Goal: Information Seeking & Learning: Learn about a topic

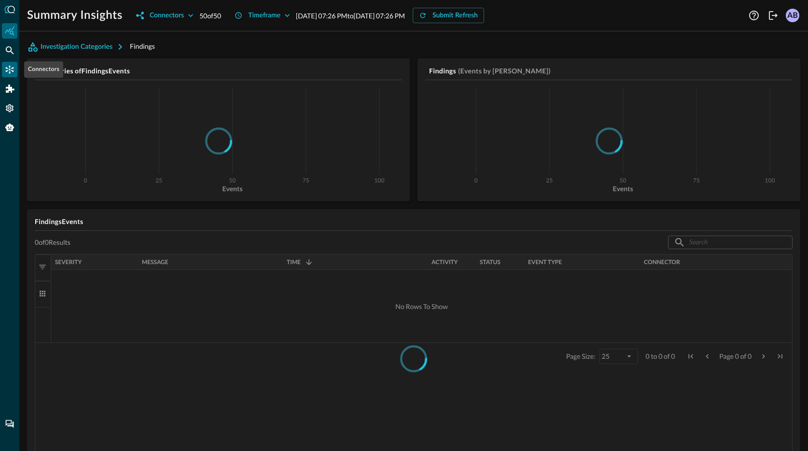
click at [11, 71] on icon "Connectors" at bounding box center [10, 70] width 10 height 10
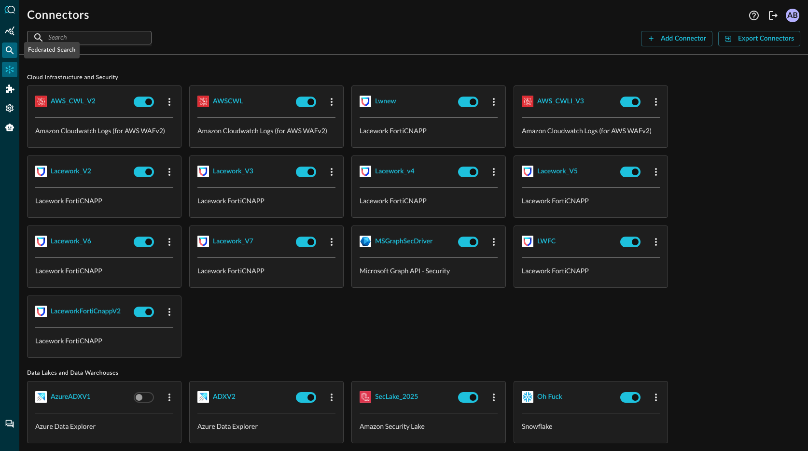
click at [16, 50] on div "Federated Search" at bounding box center [9, 49] width 15 height 15
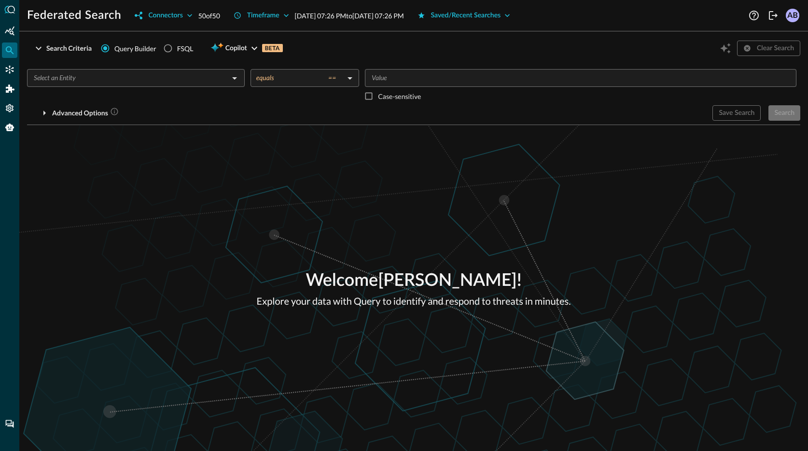
click at [107, 78] on input "text" at bounding box center [128, 78] width 196 height 12
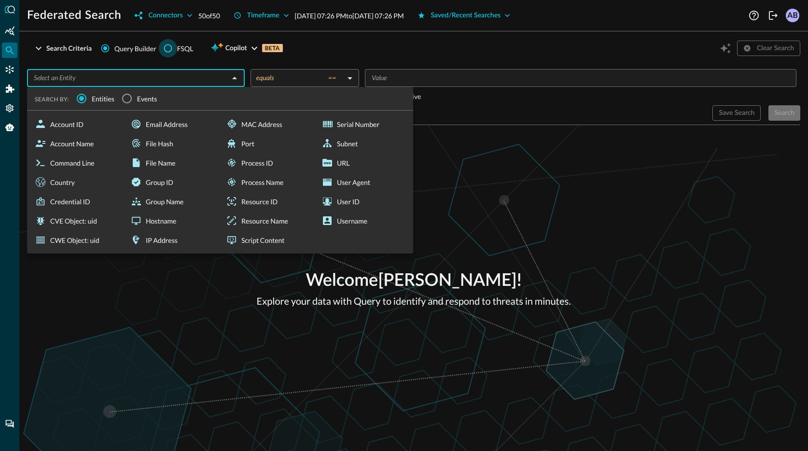
click at [172, 48] on input "FSQL" at bounding box center [168, 48] width 18 height 18
radio input "true"
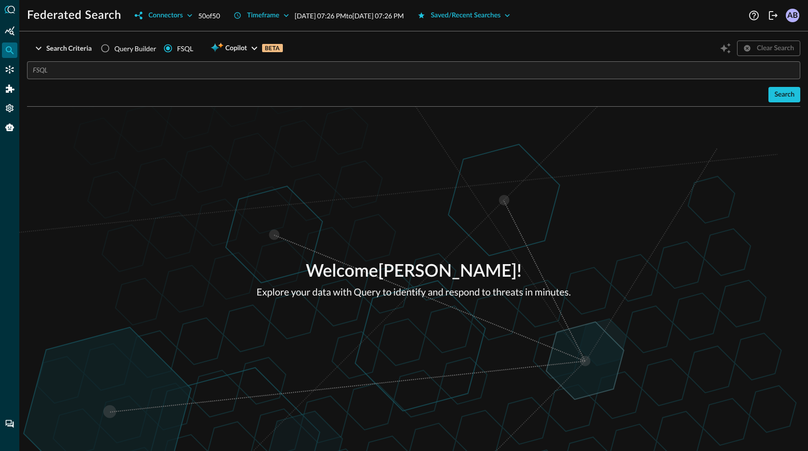
click at [144, 74] on input "text" at bounding box center [416, 70] width 767 height 18
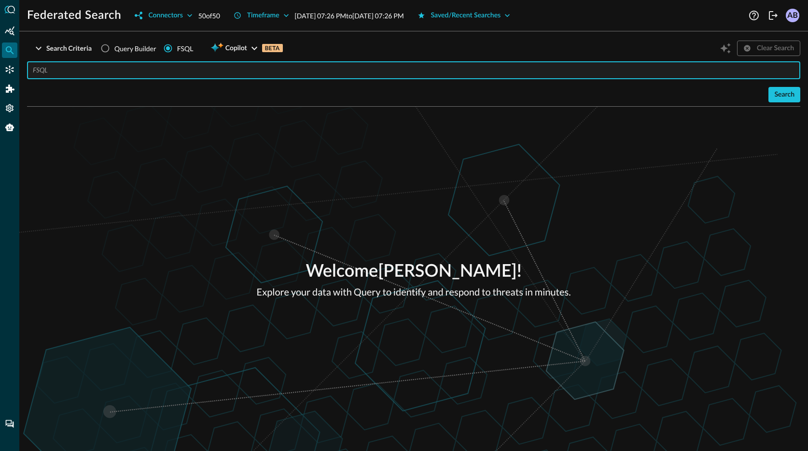
paste input "search_1_51827616_b0b322f5ae4cea3ed896d284_b4366f23bd9cfd30"
type input "search_1_51827616_b0b322f5ae4cea3ed896d284_b4366f23bd9cfd30"
type input "QUERY user_inventory.** AFTER 48 hours"
click at [793, 92] on div "Search" at bounding box center [784, 95] width 20 height 12
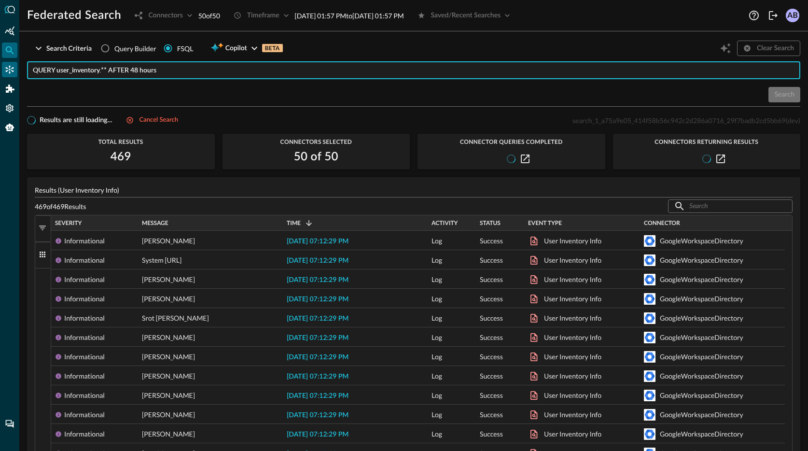
drag, startPoint x: 165, startPoint y: 73, endPoint x: 11, endPoint y: 70, distance: 154.4
click at [11, 70] on div "Federated Search Connectors 50 of 50 Timeframe [DATE] 01:57 PM to [DATE] 01:57 …" at bounding box center [404, 225] width 808 height 451
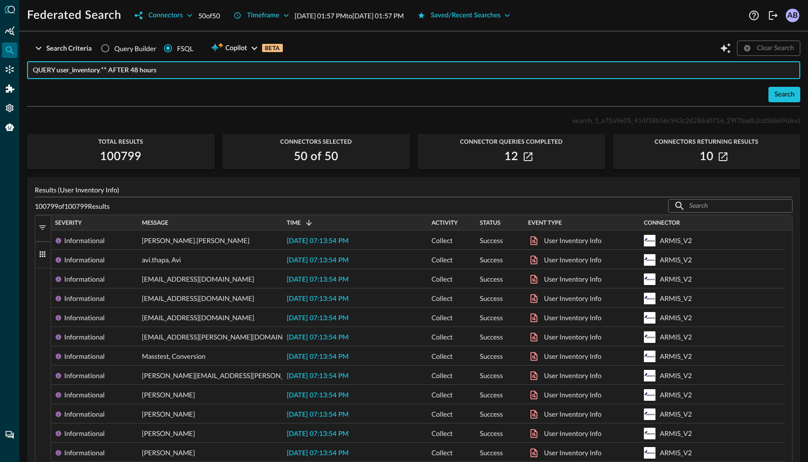
click at [181, 67] on input "QUERY user_inventory.** AFTER 48 hours" at bounding box center [416, 70] width 767 height 18
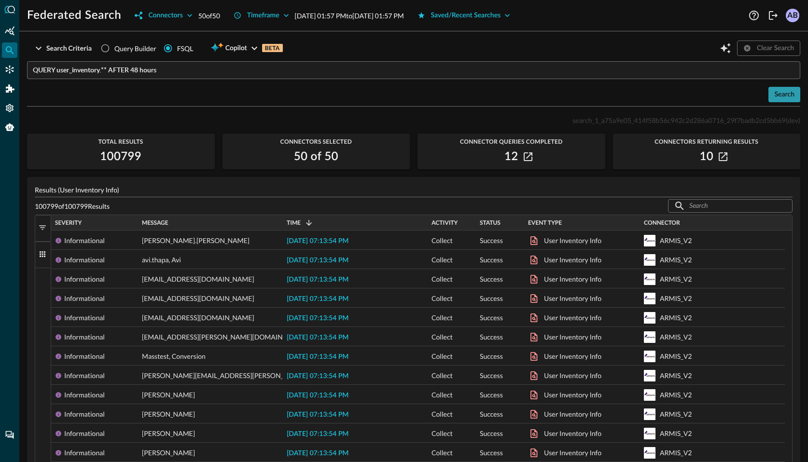
click at [775, 94] on div "Search" at bounding box center [784, 95] width 20 height 12
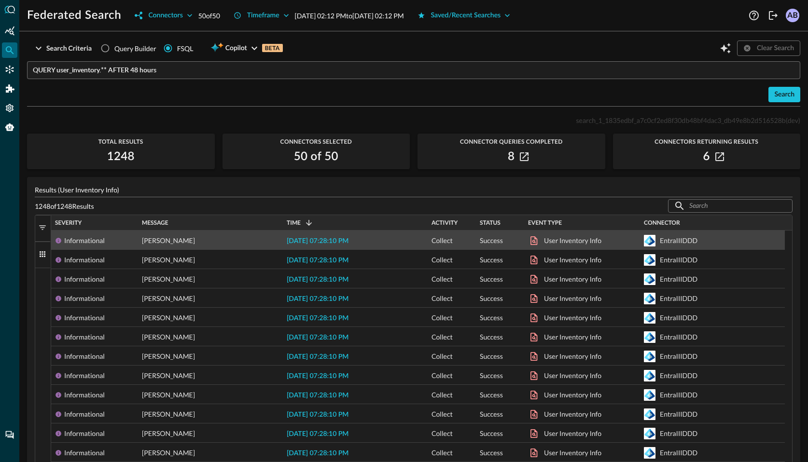
click at [326, 240] on span "2025-09-09 07:28:10 PM" at bounding box center [318, 241] width 62 height 7
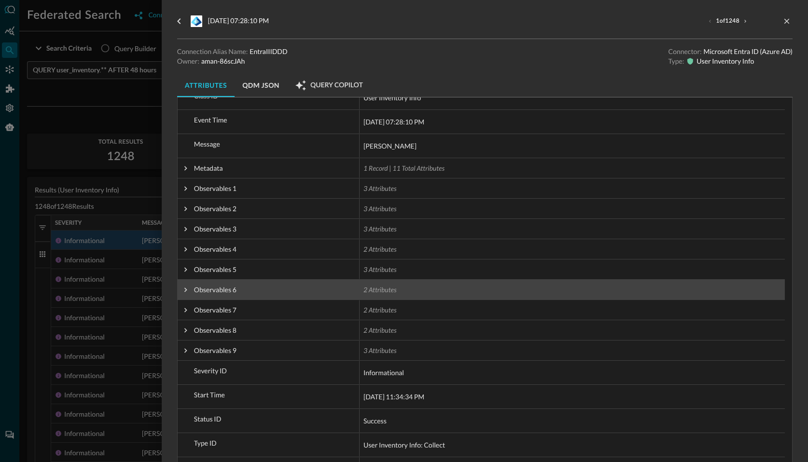
scroll to position [88, 0]
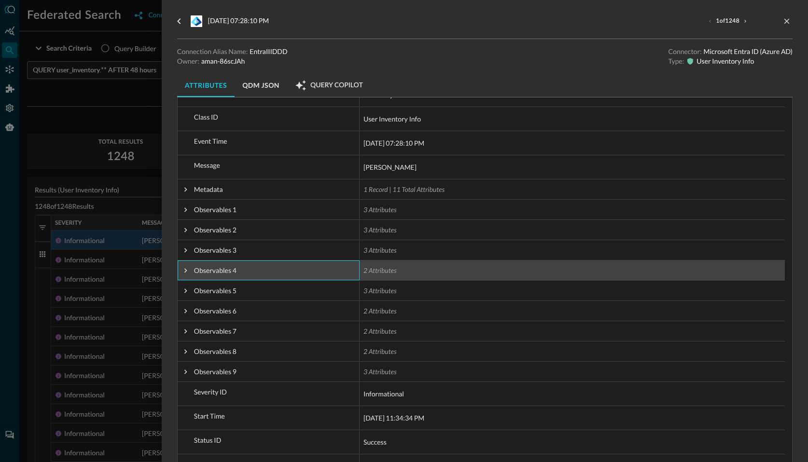
click at [184, 273] on span at bounding box center [185, 270] width 9 height 9
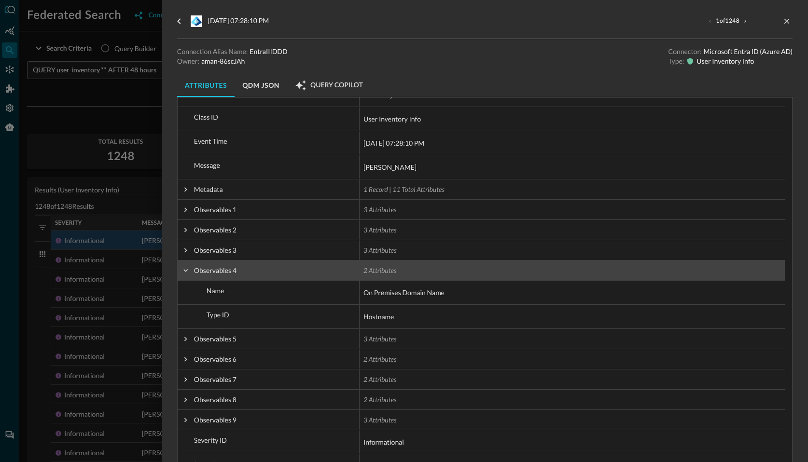
click at [184, 273] on span at bounding box center [185, 270] width 9 height 9
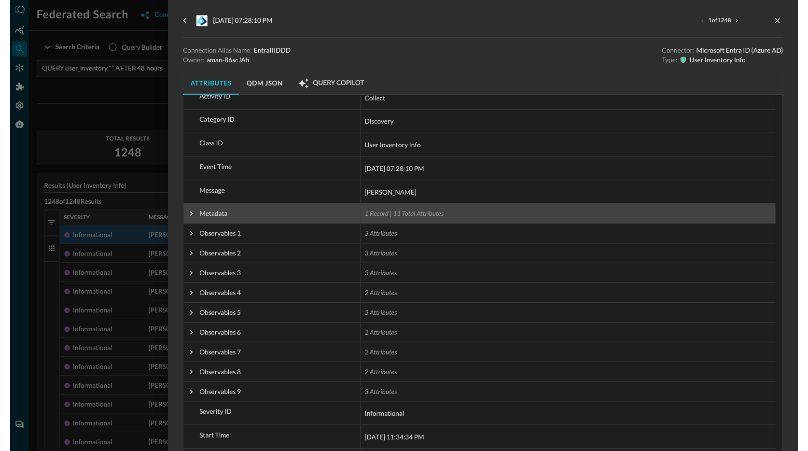
scroll to position [0, 0]
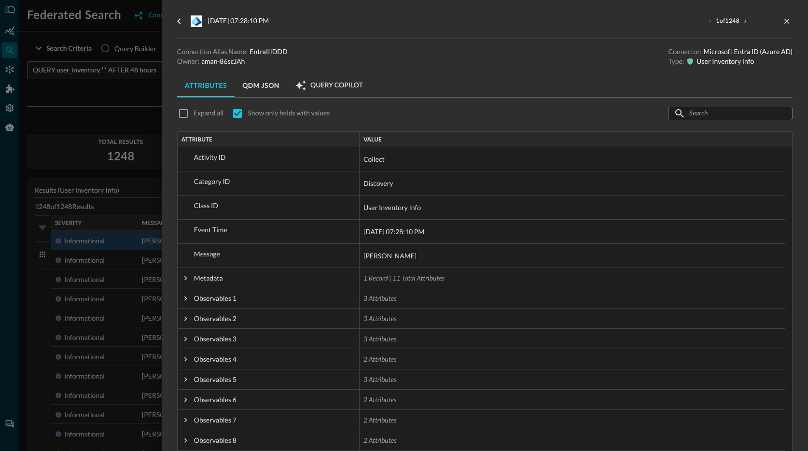
click at [142, 80] on div at bounding box center [404, 225] width 808 height 451
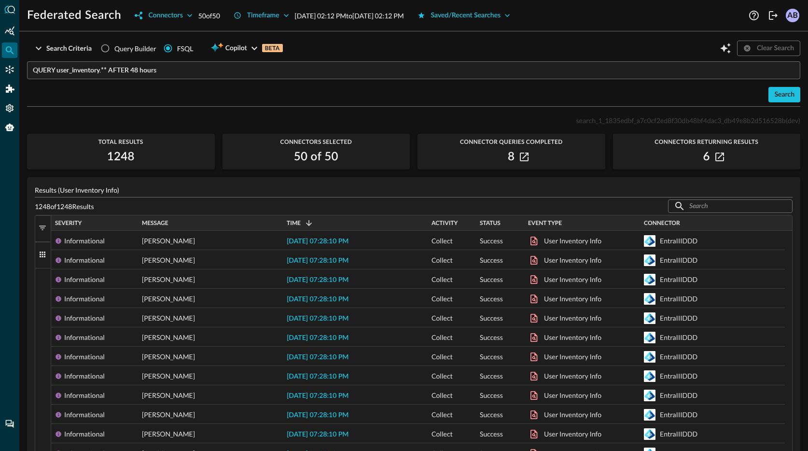
click at [125, 74] on input "QUERY user_inventory.** AFTER 48 hours" at bounding box center [416, 70] width 767 height 18
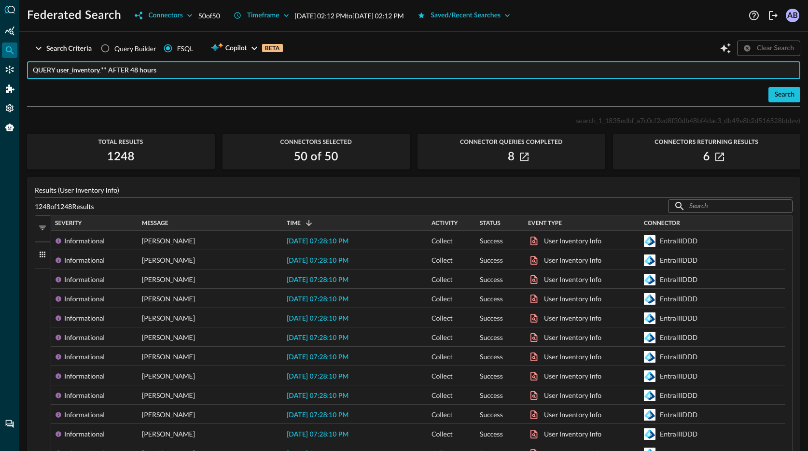
paste input "| fsql query="QUERY inventory_info.** AFTER 48 hours""
drag, startPoint x: 70, startPoint y: 71, endPoint x: 29, endPoint y: 70, distance: 40.5
click at [29, 70] on div "| fsql query="QUERY inventory_info.** AFTER 48 hours" ​" at bounding box center [413, 70] width 773 height 18
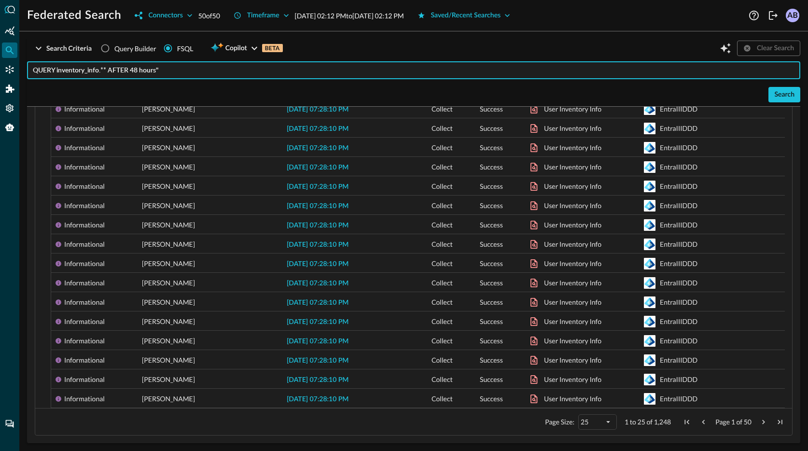
click at [163, 69] on input "QUERY inventory_info.** AFTER 48 hours"" at bounding box center [416, 70] width 767 height 18
drag, startPoint x: 172, startPoint y: 69, endPoint x: 29, endPoint y: 70, distance: 142.3
click at [28, 70] on div "QUERY inventory_info.** AFTER 48 hours ​" at bounding box center [413, 70] width 773 height 18
click at [169, 69] on input "QUERY inventory_info.** AFTER 48 hours" at bounding box center [416, 70] width 767 height 18
drag, startPoint x: 172, startPoint y: 71, endPoint x: 129, endPoint y: 70, distance: 43.0
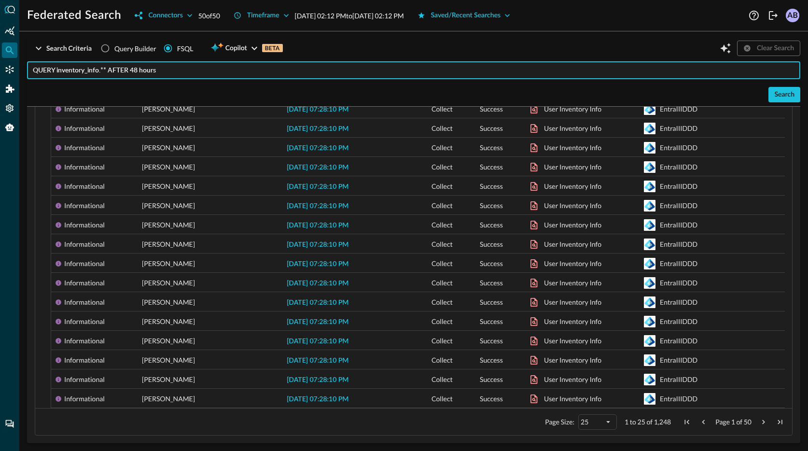
click at [129, 70] on input "QUERY inventory_info.** AFTER 48 hours" at bounding box center [416, 70] width 767 height 18
click at [233, 72] on input "QUERY inventory_info.** AFTER 48 hours" at bounding box center [416, 70] width 767 height 18
type input "QUERY inventory_info.** AFTER 48 hours"
click at [774, 91] on div "Search" at bounding box center [784, 95] width 20 height 12
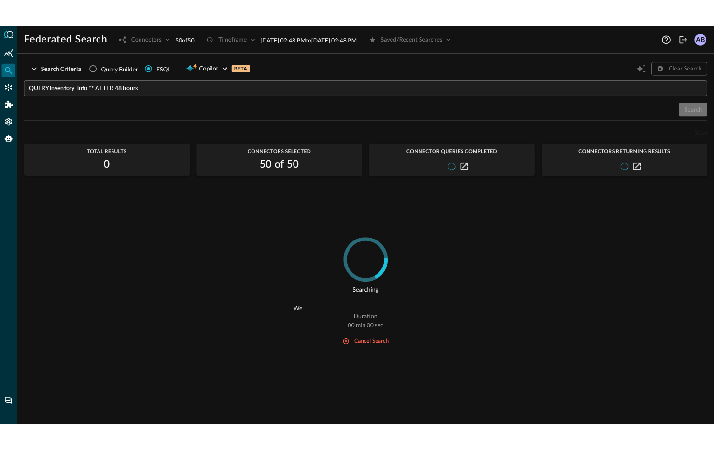
scroll to position [0, 0]
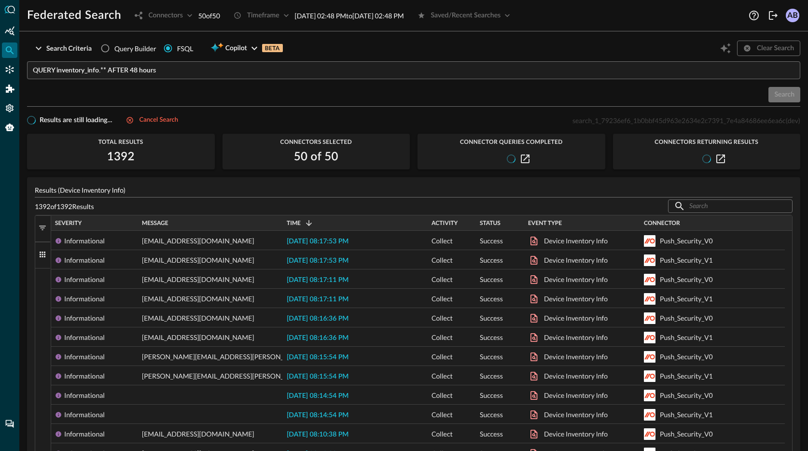
click at [257, 69] on input "QUERY inventory_info.** AFTER 48 hours" at bounding box center [416, 70] width 767 height 18
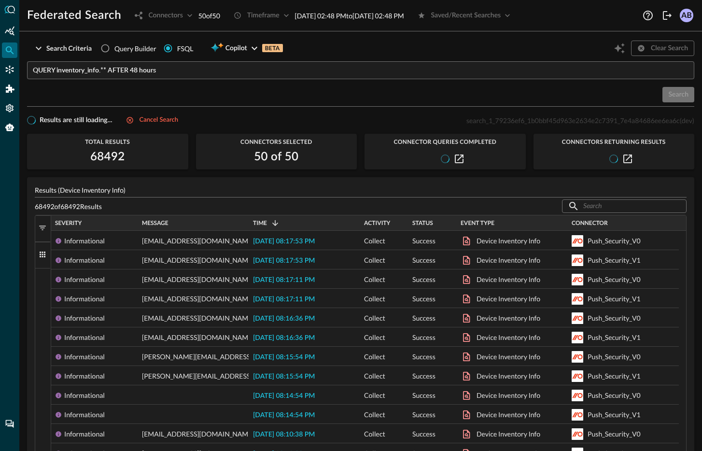
click at [109, 156] on h2 "68492" at bounding box center [107, 156] width 35 height 15
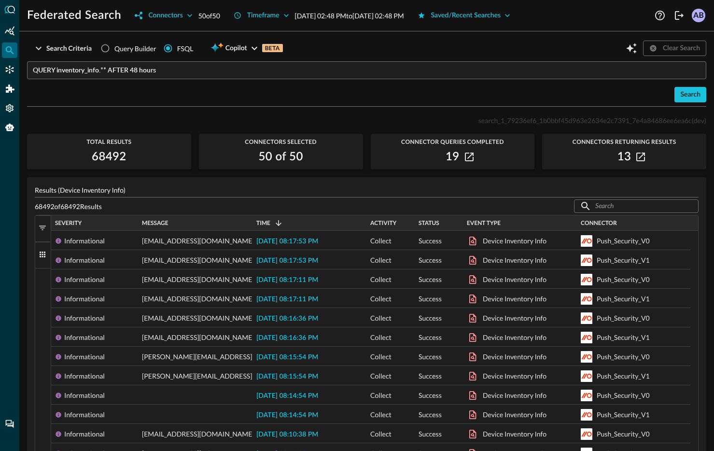
click at [193, 131] on div "search_1_79236ef6_1b0bbf45d963e2634e2c7391_7e4a84686ee6ea6c (dev) Total Results…" at bounding box center [366, 435] width 679 height 642
click at [180, 104] on div "Search Criteria Query Builder FSQL Copilot BETA Clear Search QUERY inventory_in…" at bounding box center [366, 73] width 679 height 68
click at [81, 147] on div "Total Results 68492" at bounding box center [109, 151] width 164 height 26
click at [116, 76] on input "QUERY inventory_info.** AFTER 48 hours" at bounding box center [369, 70] width 673 height 18
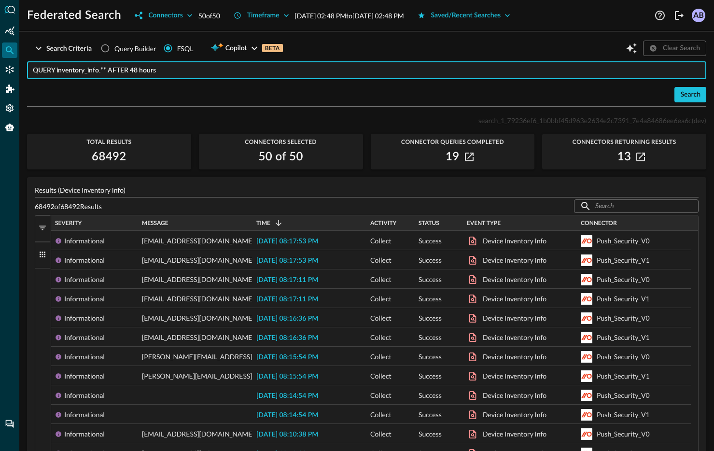
click at [120, 71] on input "QUERY inventory_info.** AFTER 48 hours" at bounding box center [369, 70] width 673 height 18
drag, startPoint x: 164, startPoint y: 70, endPoint x: 31, endPoint y: 70, distance: 133.2
click at [31, 70] on div "QUERY inventory_info.** AFTER 48 hours ​" at bounding box center [366, 70] width 679 height 18
click at [291, 86] on div "QUERY inventory_info.** AFTER 48 hours ​ Search" at bounding box center [366, 81] width 679 height 41
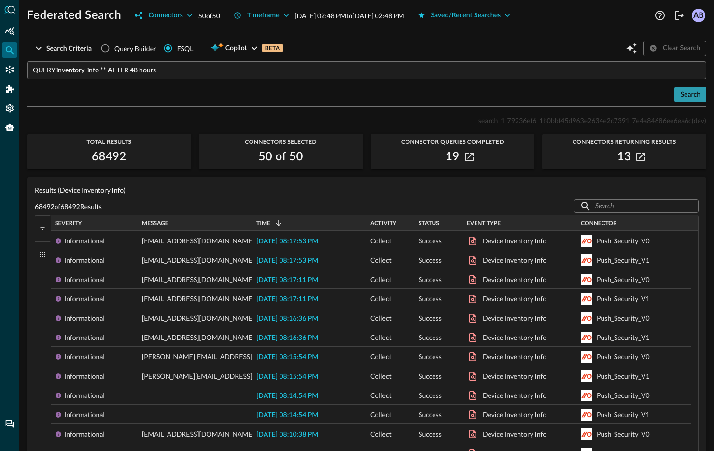
click at [680, 98] on div "Search" at bounding box center [690, 95] width 20 height 12
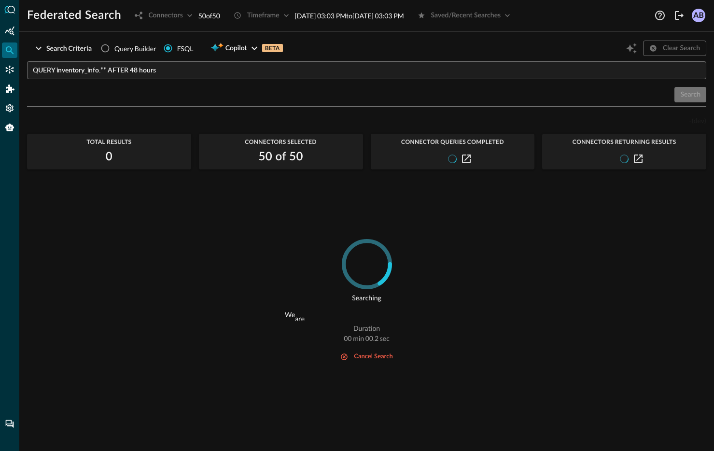
click at [132, 156] on div "0" at bounding box center [109, 156] width 164 height 15
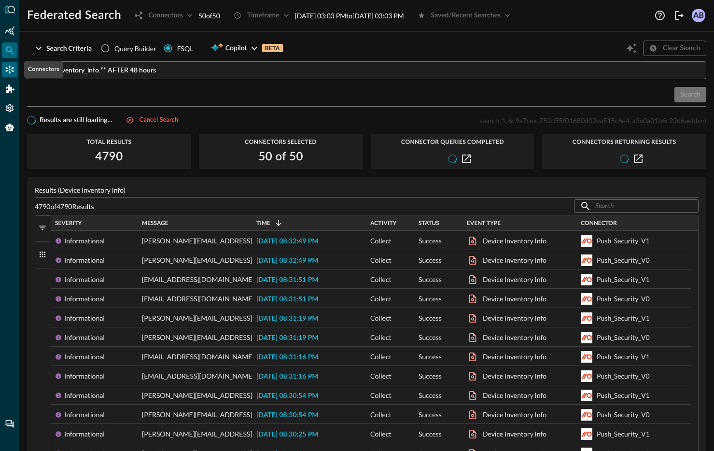
click at [11, 74] on div "Connectors" at bounding box center [9, 69] width 15 height 15
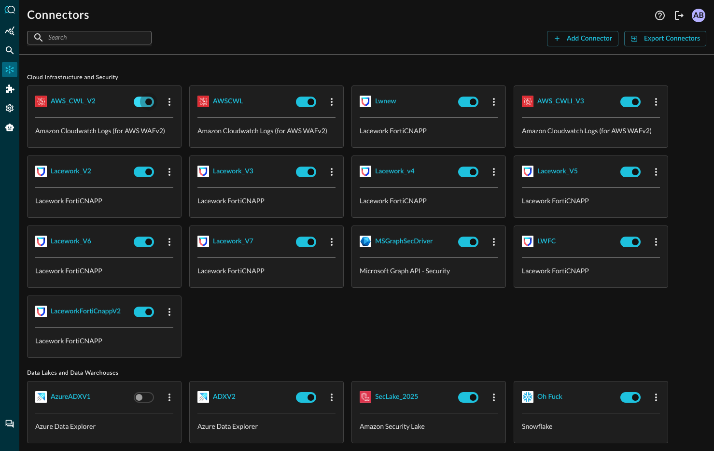
click at [144, 103] on input "checkbox" at bounding box center [149, 102] width 54 height 18
checkbox input "true"
click at [304, 104] on input "checkbox" at bounding box center [311, 102] width 54 height 18
checkbox input "true"
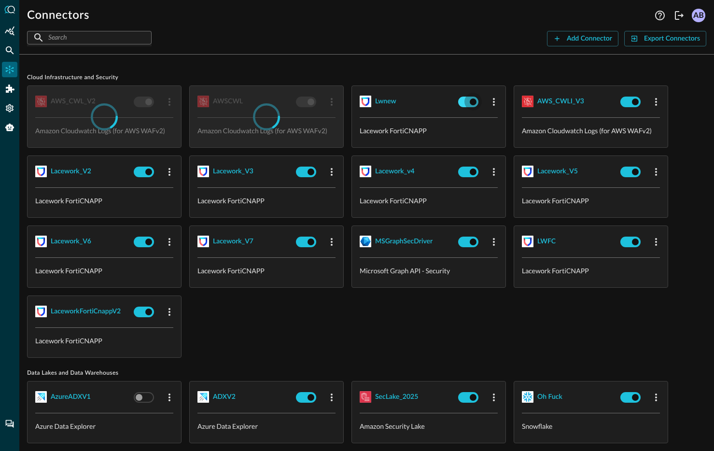
click at [463, 102] on input "checkbox" at bounding box center [473, 102] width 54 height 18
checkbox input "true"
checkbox input "false"
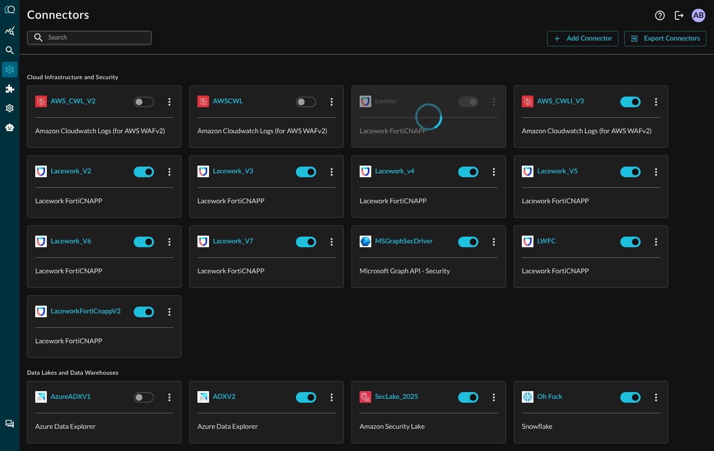
checkbox input "false"
click at [471, 102] on input "checkbox" at bounding box center [463, 102] width 54 height 18
checkbox input "true"
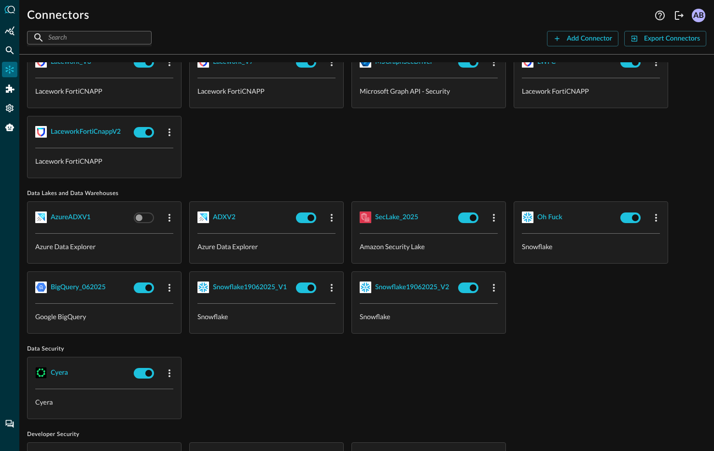
scroll to position [248, 0]
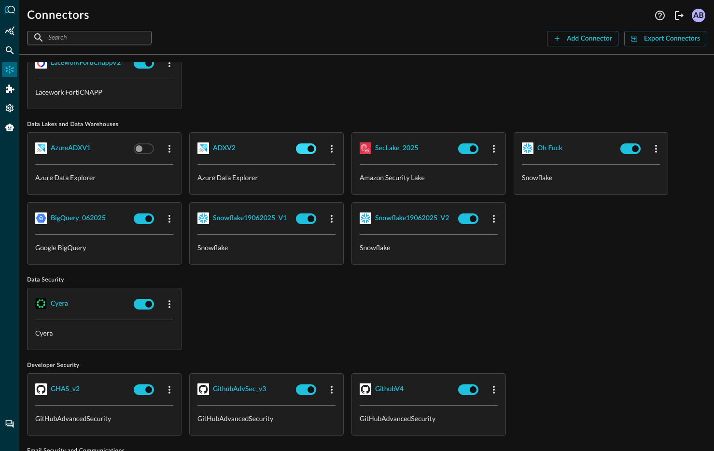
click at [301, 149] on input "checkbox" at bounding box center [311, 148] width 54 height 18
checkbox input "true"
click at [461, 148] on input "checkbox" at bounding box center [473, 148] width 54 height 18
checkbox input "true"
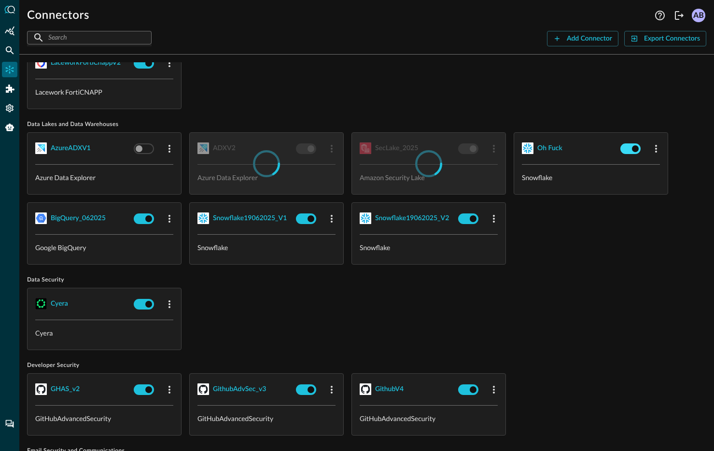
click at [623, 149] on input "checkbox" at bounding box center [635, 148] width 54 height 18
checkbox input "true"
checkbox input "false"
click at [463, 218] on input "checkbox" at bounding box center [473, 218] width 54 height 18
checkbox input "true"
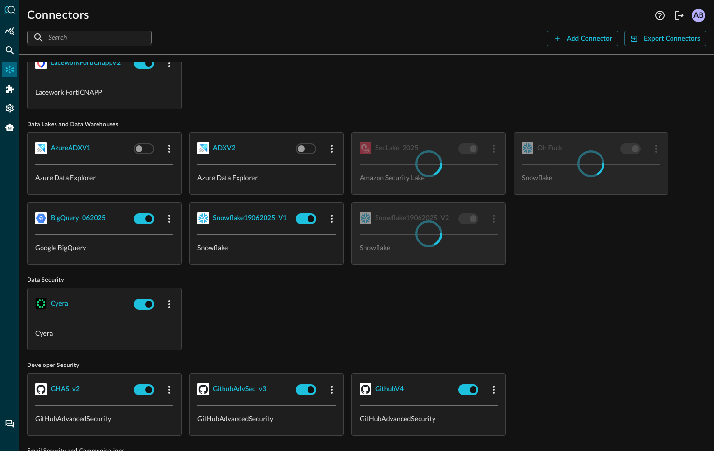
checkbox input "false"
click at [303, 218] on input "checkbox" at bounding box center [311, 218] width 54 height 18
checkbox input "true"
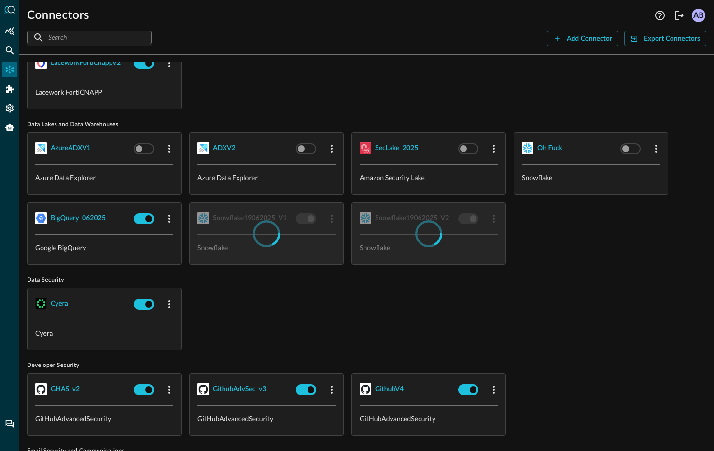
checkbox input "false"
click at [147, 219] on input "checkbox" at bounding box center [149, 218] width 54 height 18
checkbox input "true"
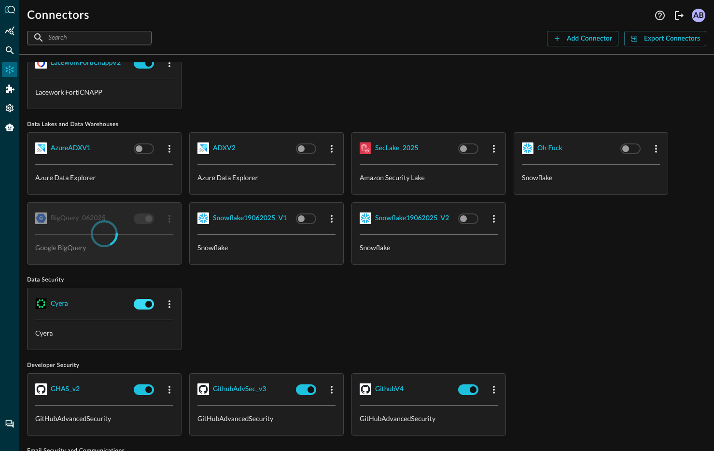
checkbox input "false"
click at [139, 300] on input "checkbox" at bounding box center [149, 304] width 54 height 18
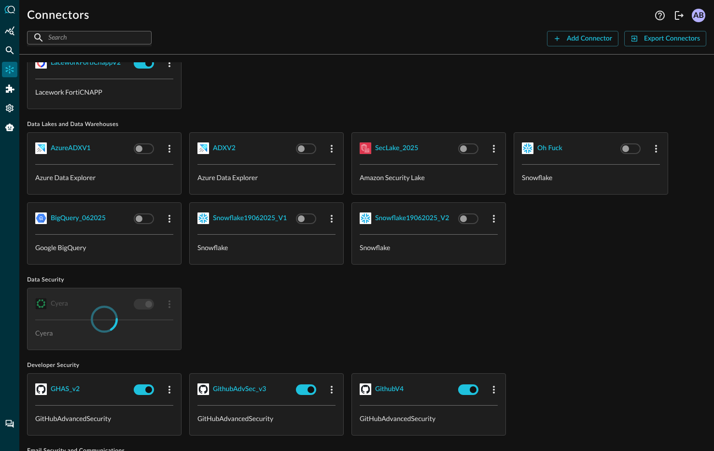
checkbox input "false"
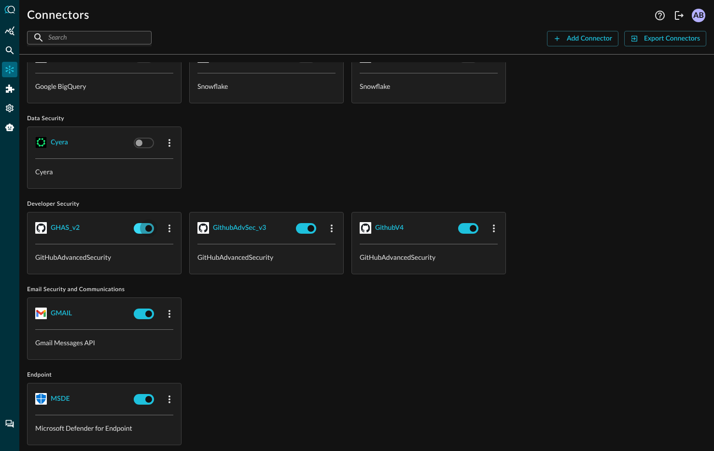
click at [142, 228] on input "checkbox" at bounding box center [149, 228] width 54 height 18
checkbox input "true"
click at [308, 229] on input "checkbox" at bounding box center [311, 228] width 54 height 18
checkbox input "true"
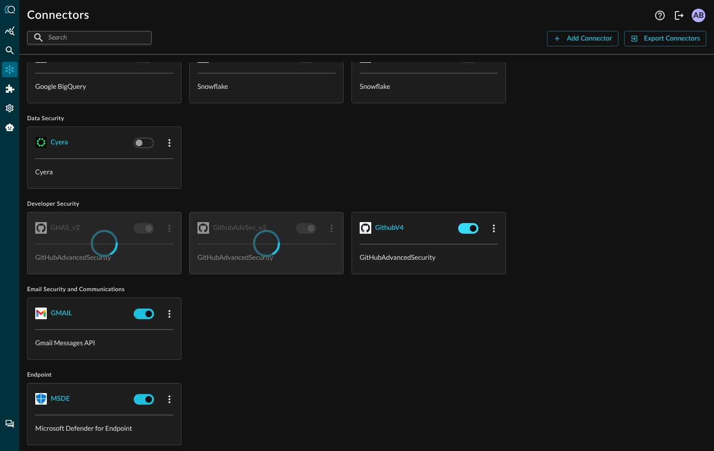
checkbox input "false"
click at [466, 228] on input "checkbox" at bounding box center [473, 228] width 54 height 18
checkbox input "true"
checkbox input "false"
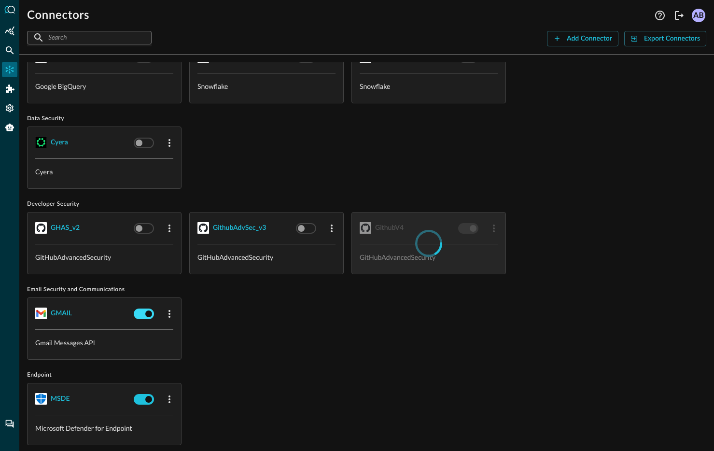
click at [145, 313] on input "checkbox" at bounding box center [149, 313] width 54 height 18
checkbox input "true"
checkbox input "false"
click at [142, 395] on input "checkbox" at bounding box center [149, 399] width 54 height 18
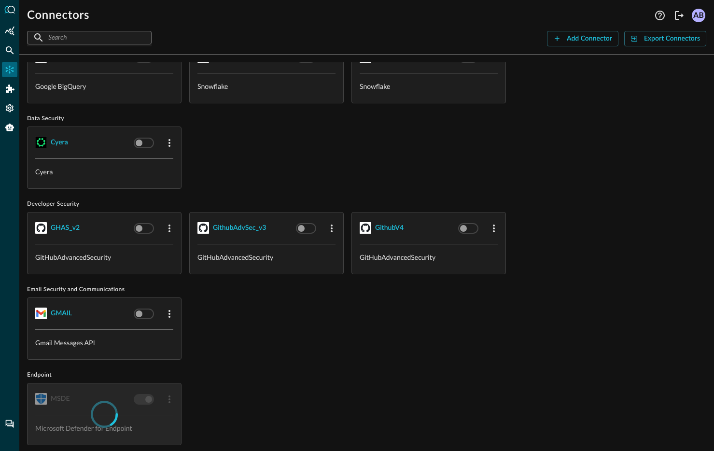
scroll to position [862, 0]
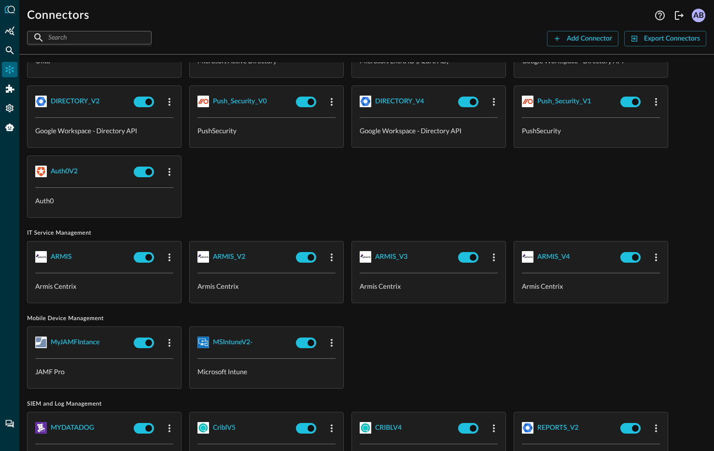
checkbox input "false"
click at [144, 102] on input "checkbox" at bounding box center [149, 102] width 54 height 18
checkbox input "false"
click at [297, 103] on input "checkbox" at bounding box center [311, 102] width 54 height 18
checkbox input "true"
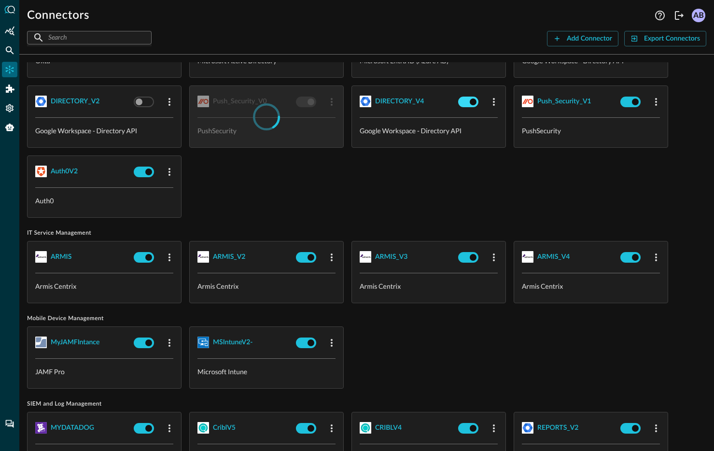
click at [458, 99] on input "checkbox" at bounding box center [473, 102] width 54 height 18
checkbox input "true"
checkbox input "false"
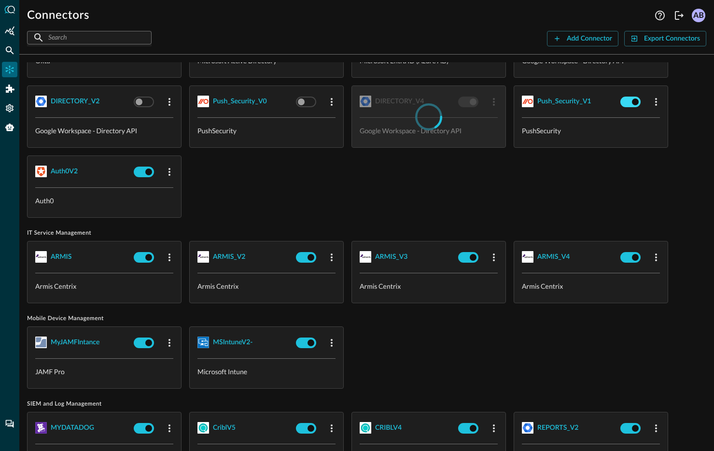
checkbox input "false"
click at [624, 100] on input "checkbox" at bounding box center [635, 102] width 54 height 18
checkbox input "true"
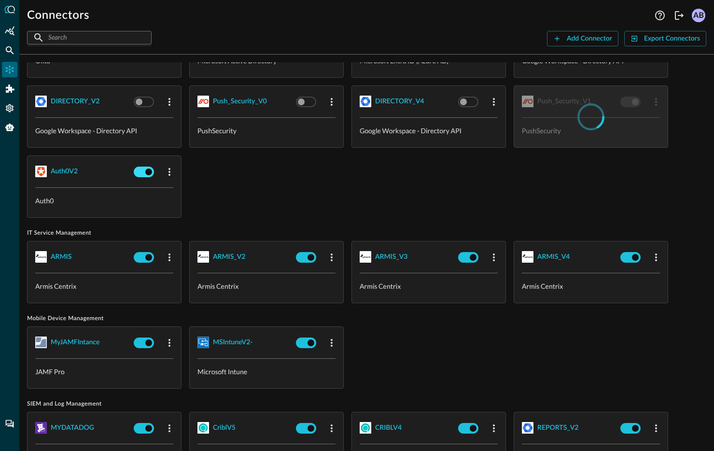
click at [141, 171] on input "checkbox" at bounding box center [149, 172] width 54 height 18
checkbox input "true"
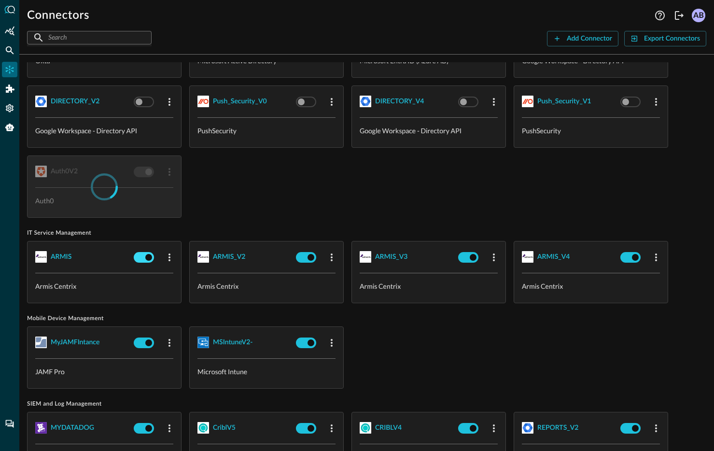
checkbox input "false"
click at [139, 255] on input "checkbox" at bounding box center [149, 257] width 54 height 18
checkbox input "true"
click at [304, 257] on input "checkbox" at bounding box center [311, 257] width 54 height 18
checkbox input "true"
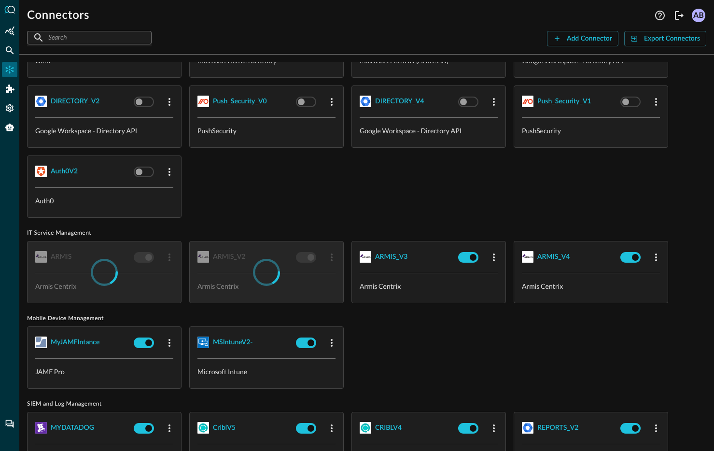
checkbox input "false"
click at [465, 256] on input "checkbox" at bounding box center [473, 257] width 54 height 18
checkbox input "true"
checkbox input "false"
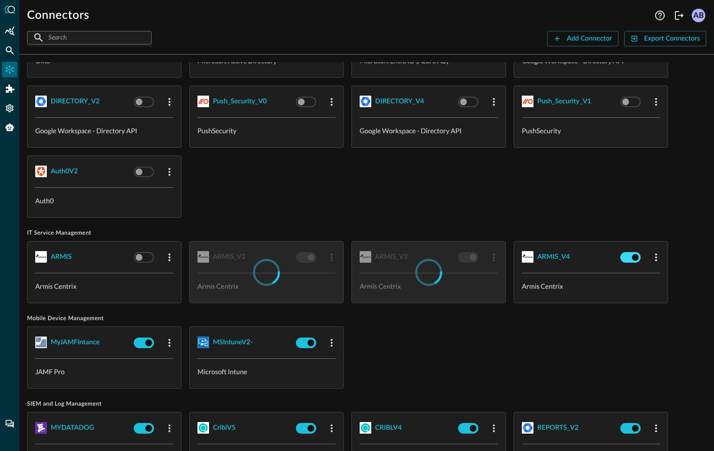
checkbox input "false"
click at [627, 255] on input "checkbox" at bounding box center [635, 257] width 54 height 18
checkbox input "true"
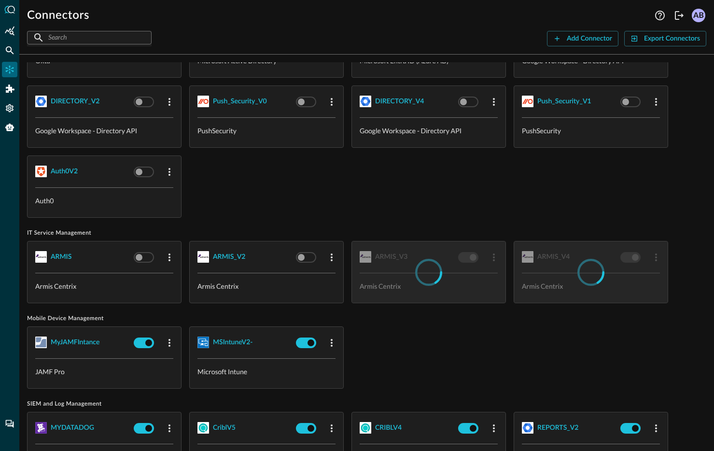
checkbox input "false"
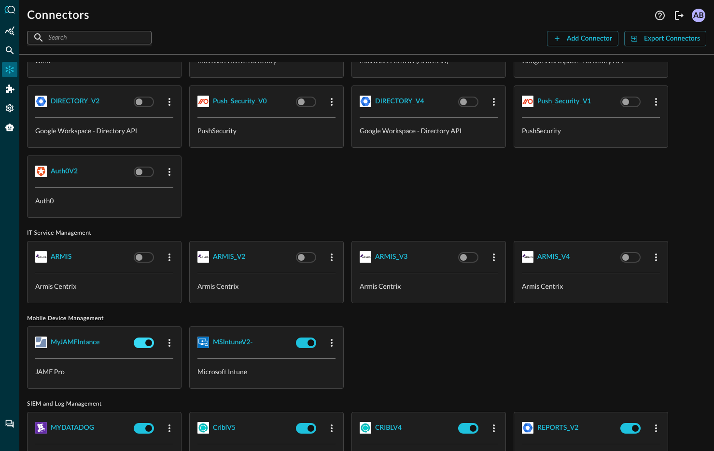
click at [140, 342] on input "checkbox" at bounding box center [149, 342] width 54 height 18
checkbox input "true"
drag, startPoint x: 322, startPoint y: 343, endPoint x: 312, endPoint y: 342, distance: 10.2
click at [322, 343] on div at bounding box center [315, 342] width 47 height 18
click at [304, 342] on input "checkbox" at bounding box center [311, 342] width 54 height 18
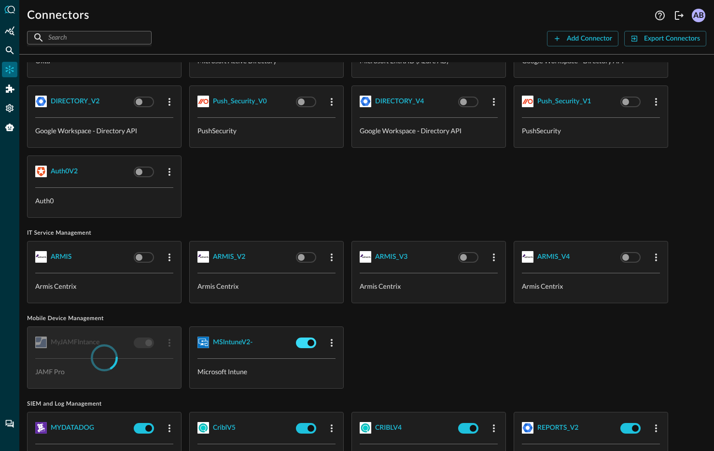
checkbox input "true"
checkbox input "false"
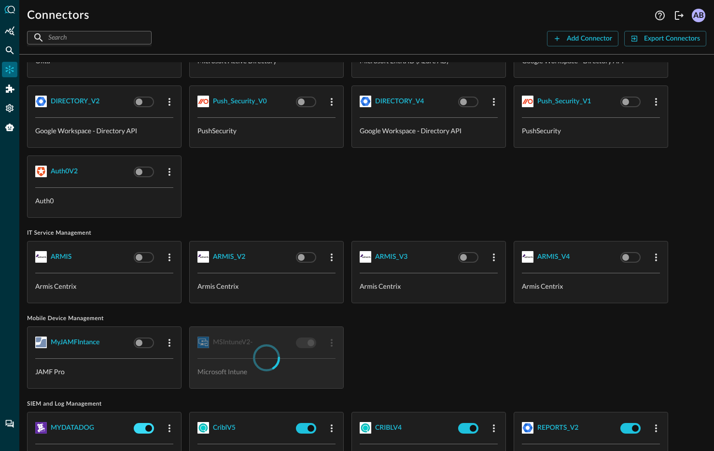
click at [139, 422] on input "checkbox" at bounding box center [149, 428] width 54 height 18
checkbox input "true"
checkbox input "false"
click at [301, 426] on input "checkbox" at bounding box center [311, 428] width 54 height 18
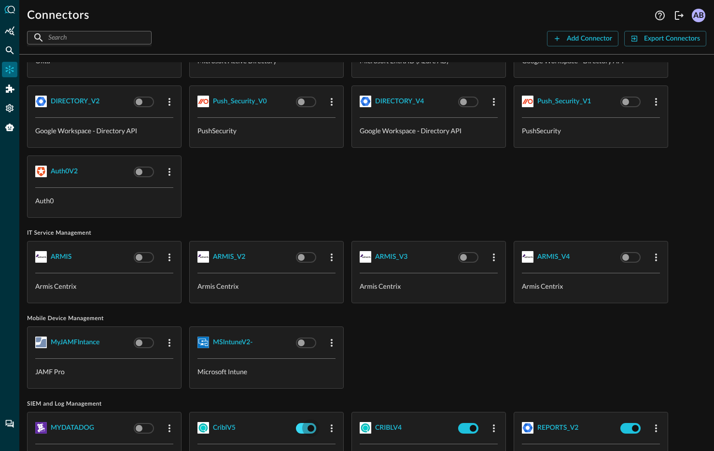
checkbox input "true"
click at [465, 426] on input "checkbox" at bounding box center [473, 428] width 54 height 18
checkbox input "true"
checkbox input "false"
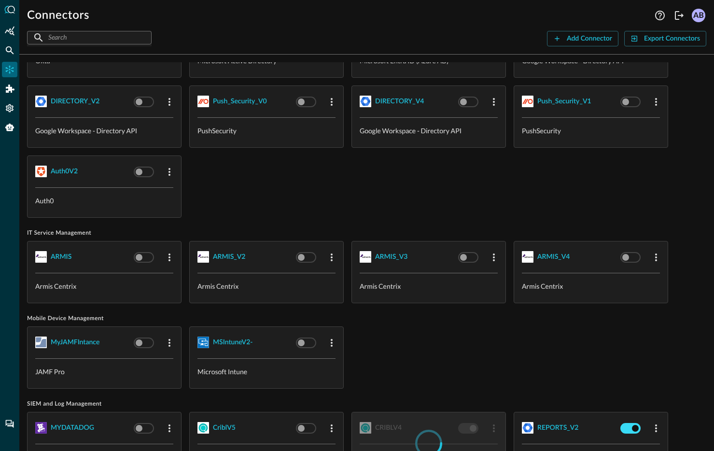
click at [621, 424] on input "checkbox" at bounding box center [635, 428] width 54 height 18
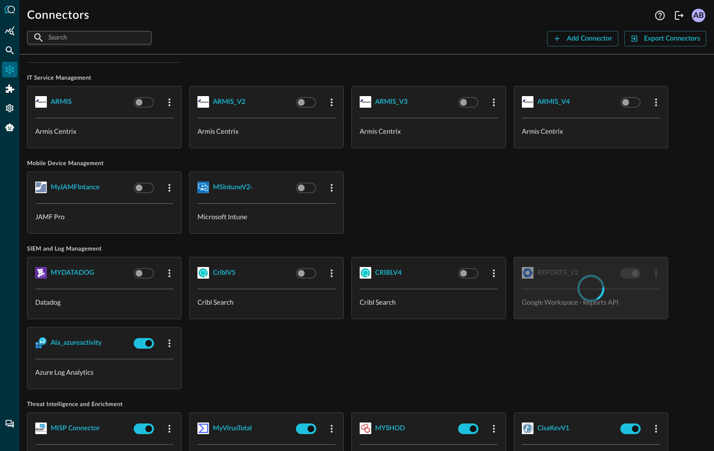
scroll to position [1144, 0]
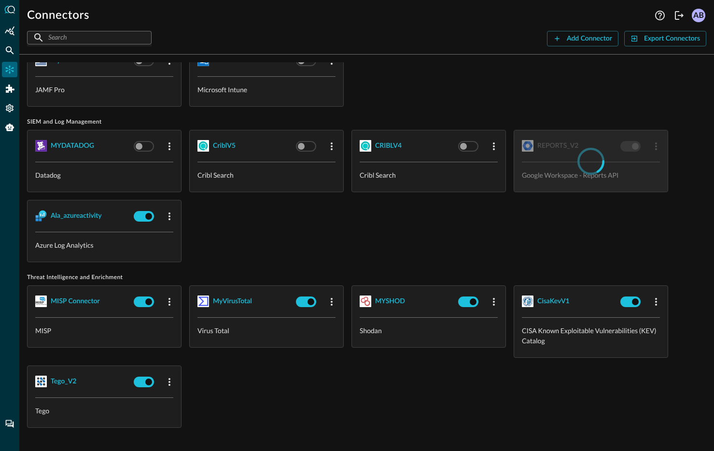
checkbox input "false"
click at [140, 210] on input "checkbox" at bounding box center [149, 216] width 54 height 18
checkbox input "true"
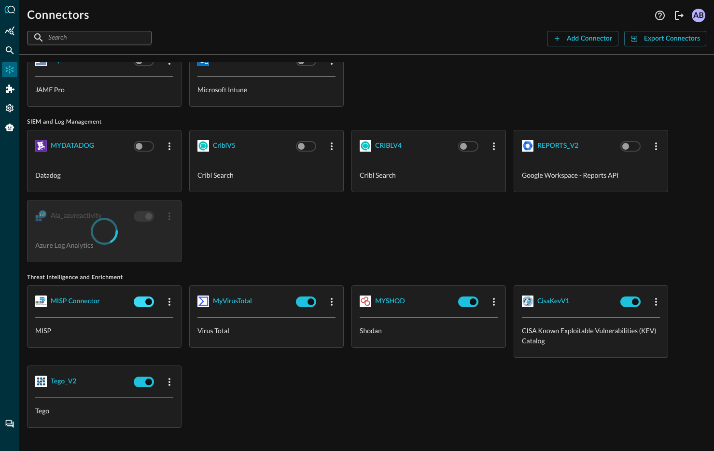
click at [141, 298] on input "checkbox" at bounding box center [149, 301] width 54 height 18
checkbox input "true"
checkbox input "false"
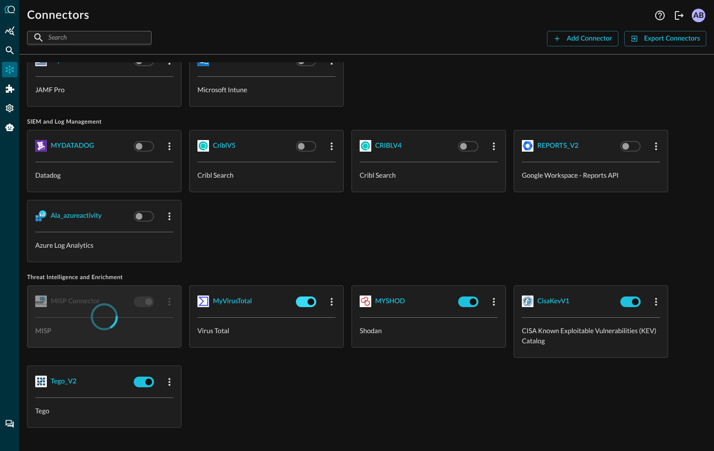
click at [316, 300] on input "checkbox" at bounding box center [311, 301] width 54 height 18
checkbox input "true"
checkbox input "false"
click at [475, 301] on input "checkbox" at bounding box center [473, 301] width 54 height 18
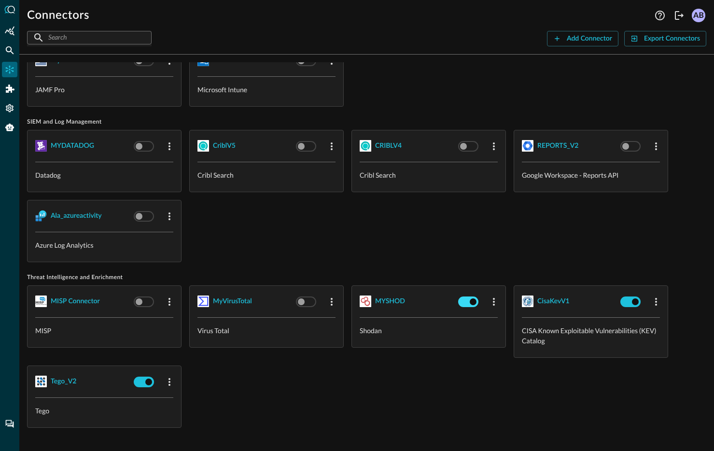
checkbox input "true"
click at [621, 300] on input "checkbox" at bounding box center [635, 301] width 54 height 18
checkbox input "true"
checkbox input "false"
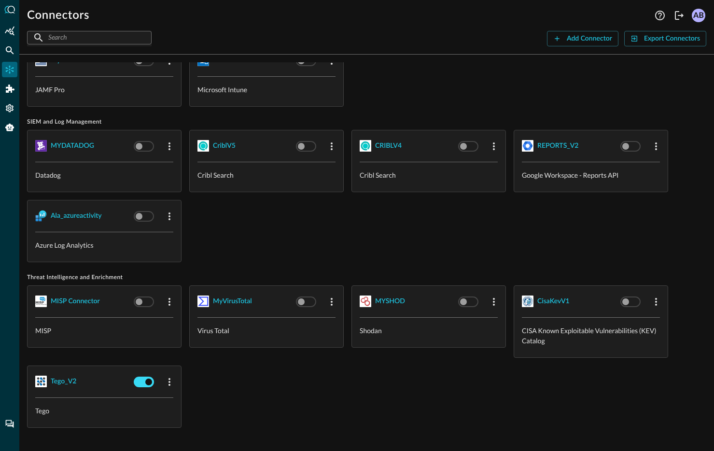
click at [141, 376] on input "checkbox" at bounding box center [149, 382] width 54 height 18
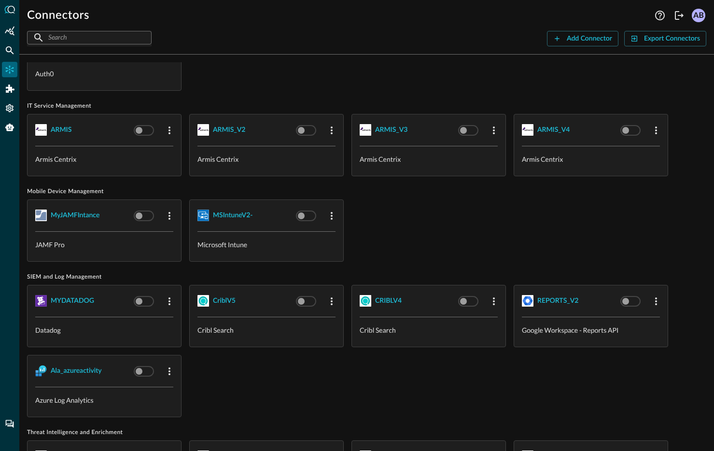
checkbox input "false"
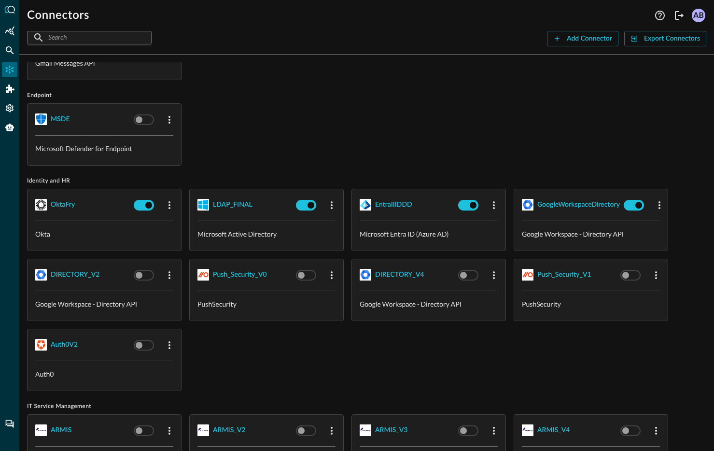
scroll to position [625, 0]
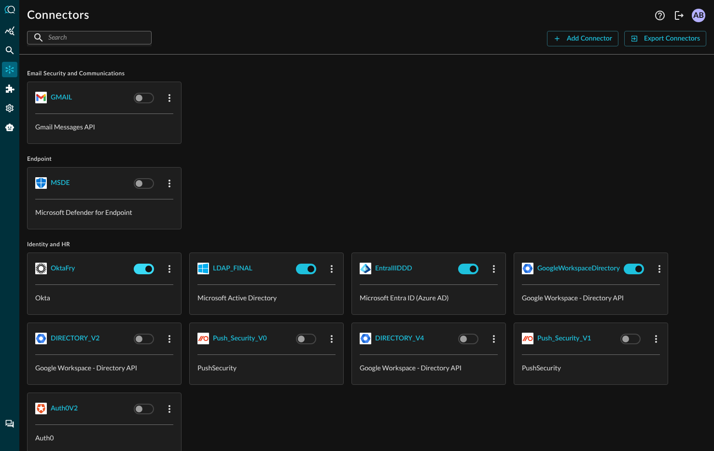
click at [144, 269] on input "checkbox" at bounding box center [149, 269] width 54 height 18
checkbox input "true"
click at [310, 269] on input "checkbox" at bounding box center [311, 269] width 54 height 18
checkbox input "true"
checkbox input "false"
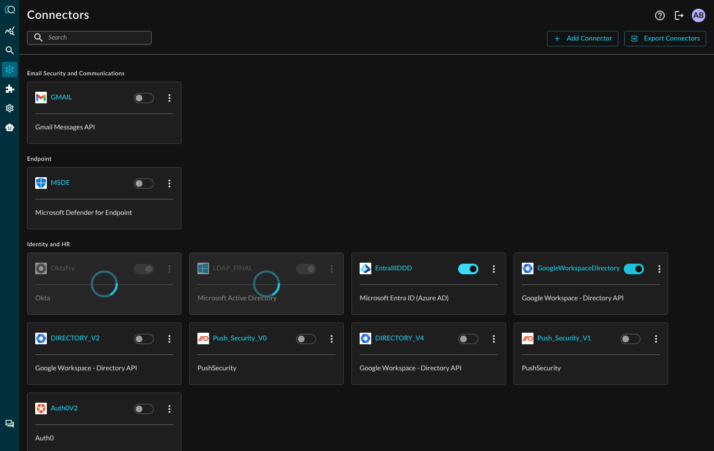
click at [464, 269] on input "checkbox" at bounding box center [473, 269] width 54 height 18
checkbox input "true"
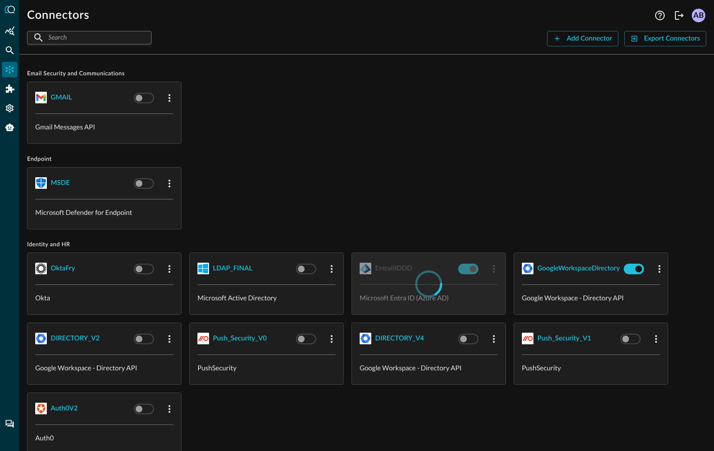
checkbox input "false"
click at [632, 268] on input "checkbox" at bounding box center [638, 269] width 54 height 18
checkbox input "true"
checkbox input "false"
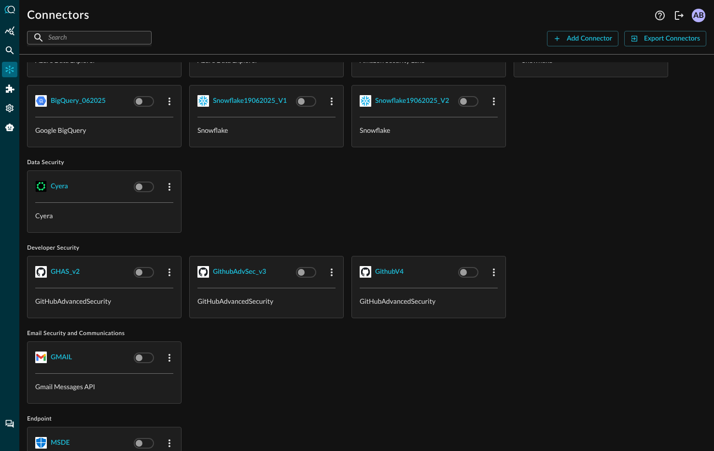
checkbox input "false"
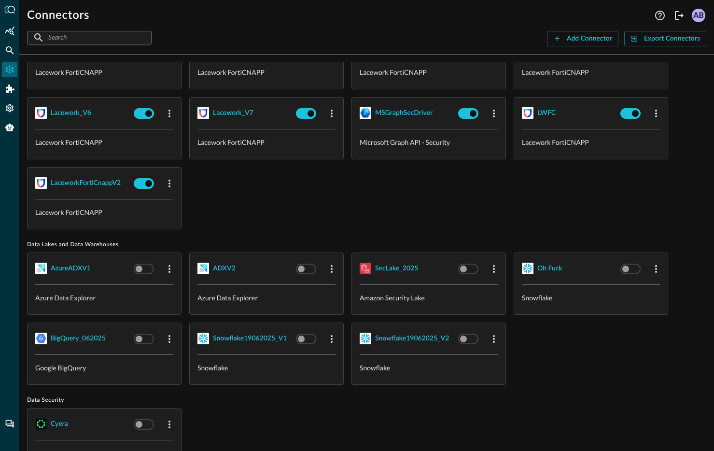
scroll to position [0, 0]
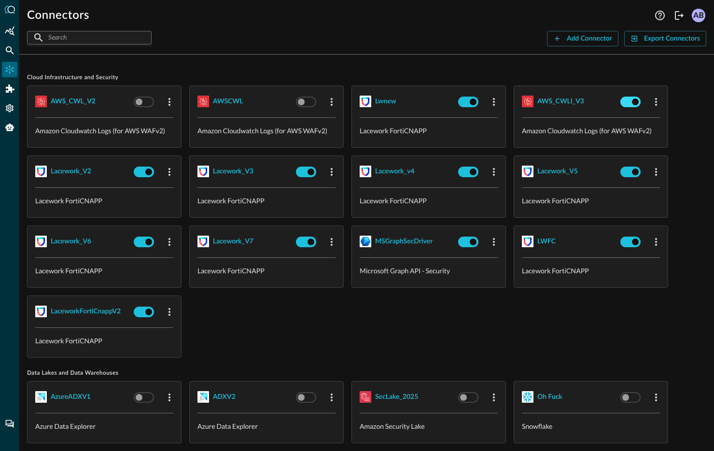
click at [627, 102] on input "checkbox" at bounding box center [635, 102] width 54 height 18
checkbox input "false"
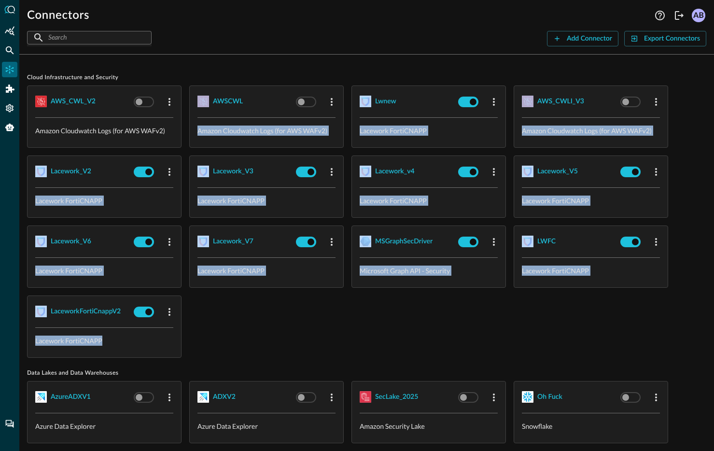
drag, startPoint x: 186, startPoint y: 353, endPoint x: 29, endPoint y: 150, distance: 256.6
click at [29, 150] on div "AWS_CWL_V2 Amazon Cloudwatch Logs (for AWS WAFv2) AWSCWL Amazon Cloudwatch Logs…" at bounding box center [366, 221] width 679 height 272
click at [255, 317] on div "AWS_CWL_V2 Amazon Cloudwatch Logs (for AWS WAFv2) AWSCWL Amazon Cloudwatch Logs…" at bounding box center [366, 221] width 679 height 272
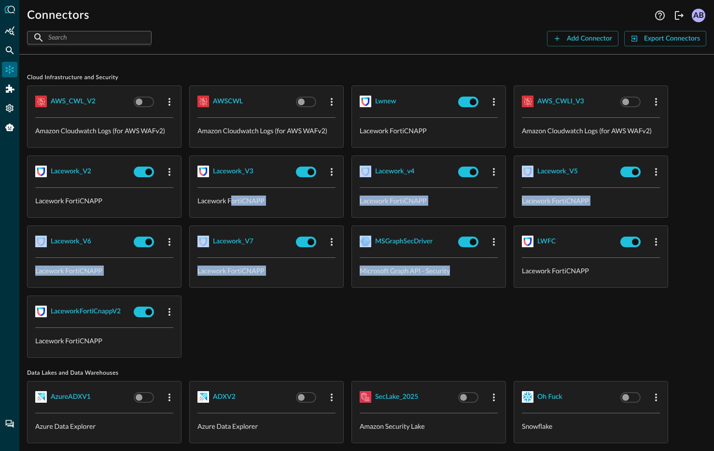
drag, startPoint x: 455, startPoint y: 276, endPoint x: 230, endPoint y: 200, distance: 237.1
click at [230, 200] on div "AWS_CWL_V2 Amazon Cloudwatch Logs (for AWS WAFv2) AWSCWL Amazon Cloudwatch Logs…" at bounding box center [366, 221] width 679 height 272
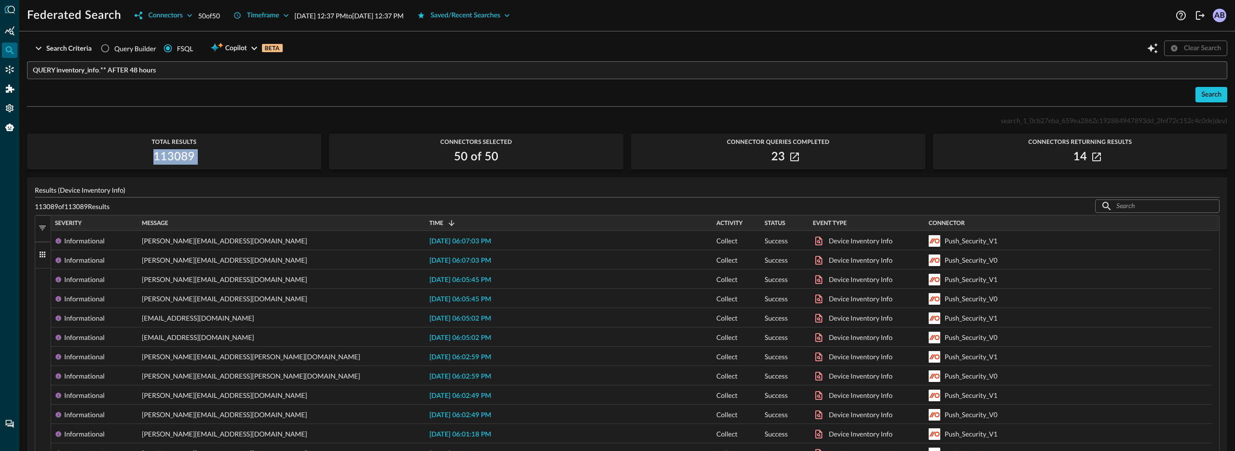
click at [46, 226] on span "button" at bounding box center [42, 227] width 9 height 9
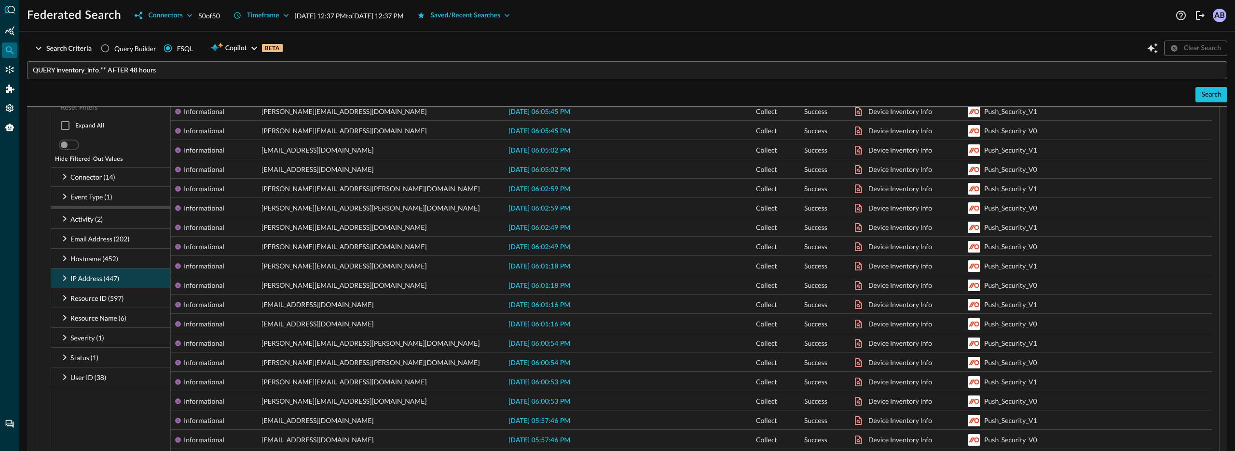
scroll to position [111, 0]
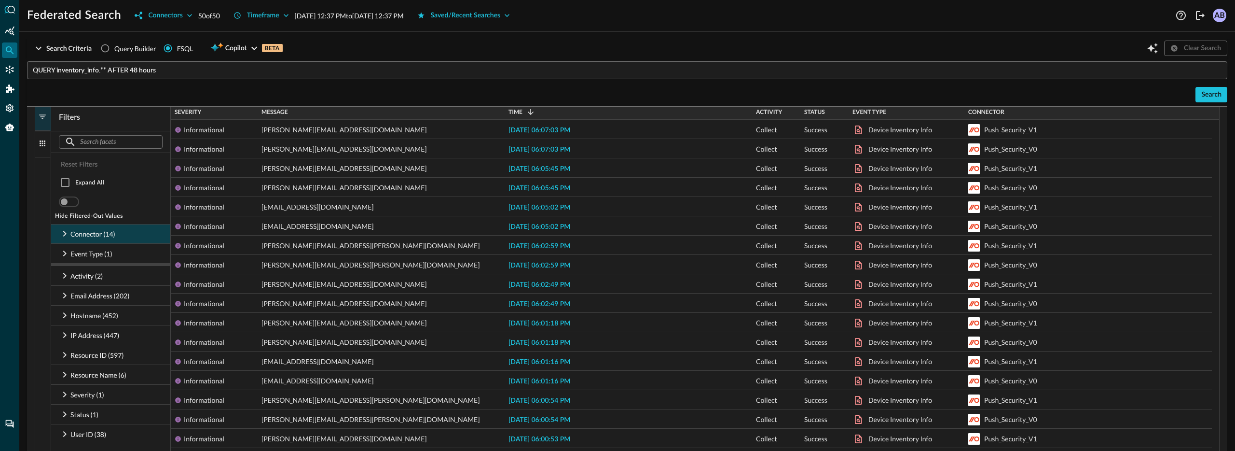
click at [97, 235] on p "Connector (14)" at bounding box center [92, 234] width 45 height 10
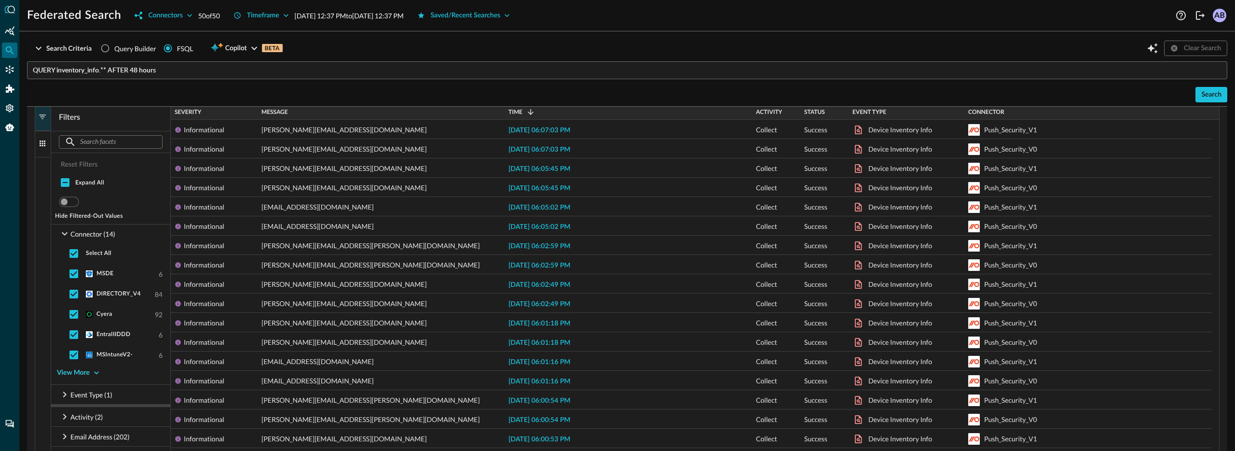
click at [92, 370] on icon "button" at bounding box center [97, 373] width 10 height 10
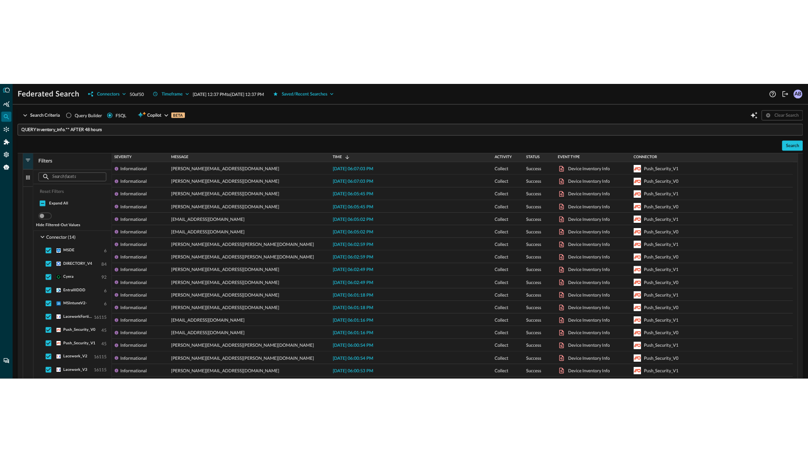
scroll to position [0, 0]
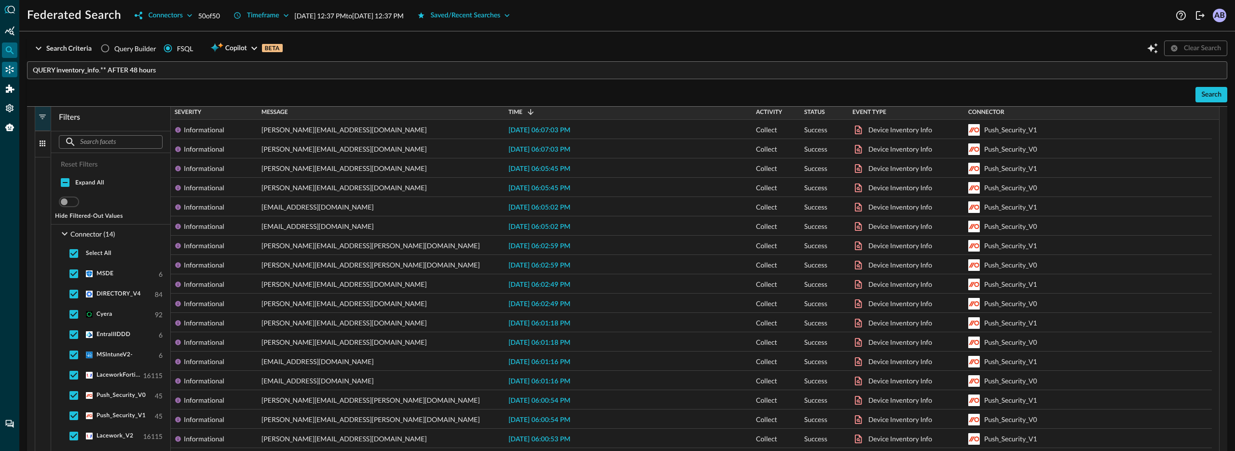
click at [16, 70] on div "Connectors" at bounding box center [9, 69] width 15 height 15
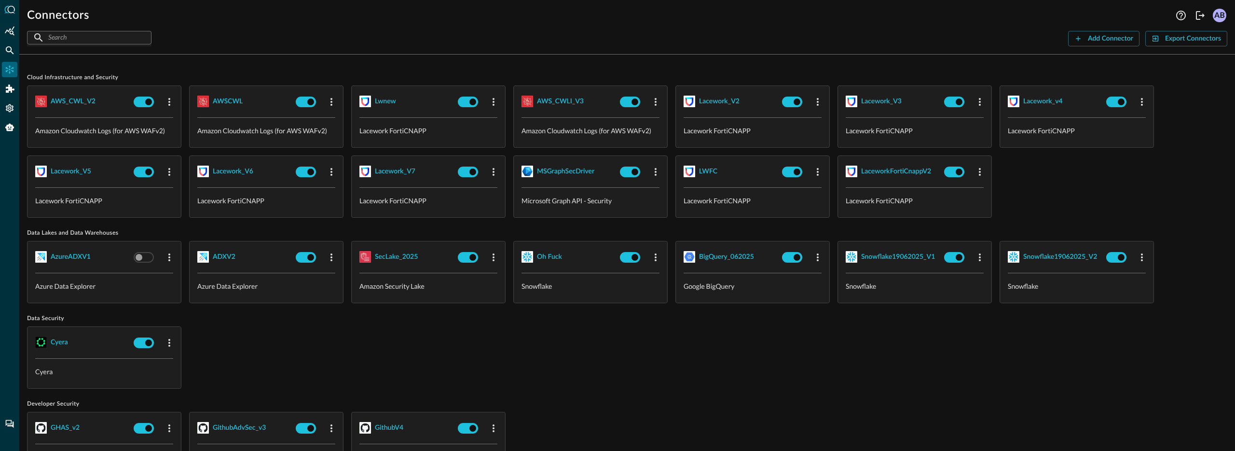
click at [80, 41] on input "text" at bounding box center [88, 37] width 81 height 18
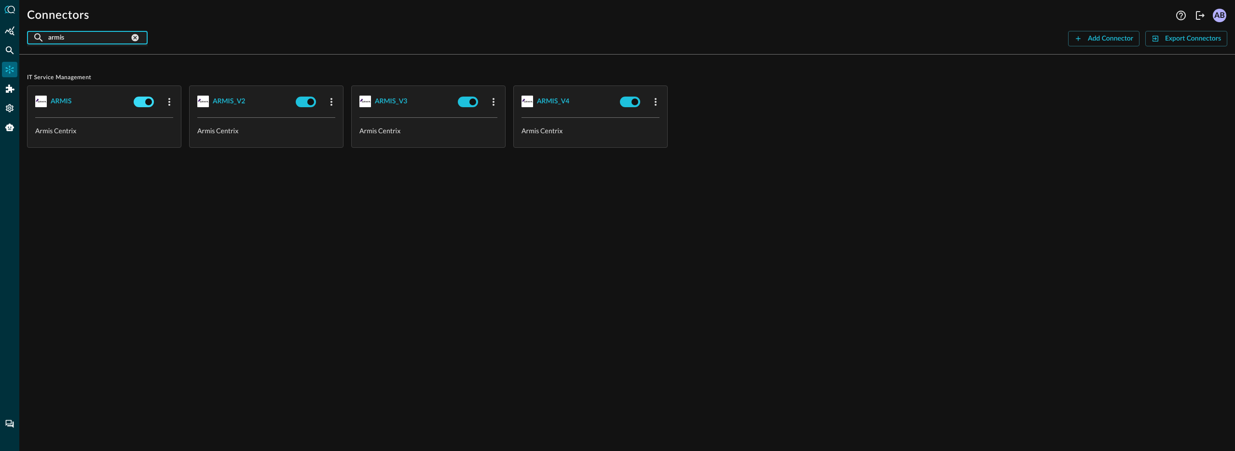
type input "armis"
click at [138, 105] on input "checkbox" at bounding box center [149, 102] width 54 height 18
checkbox input "false"
click at [306, 104] on input "checkbox" at bounding box center [311, 102] width 54 height 18
checkbox input "false"
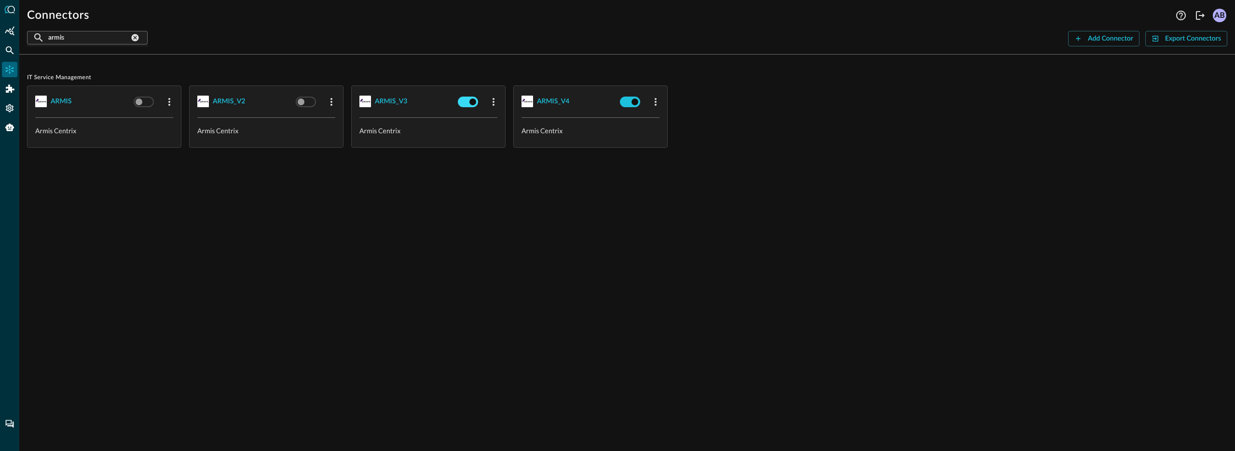
click at [468, 104] on input "checkbox" at bounding box center [473, 102] width 54 height 18
checkbox input "false"
click at [630, 103] on input "checkbox" at bounding box center [635, 102] width 54 height 18
checkbox input "false"
click at [651, 200] on div "IT Service Management ARMIS Armis Centrix ARMIS_V2 Armis Centrix ARMIS_V3 Armis…" at bounding box center [627, 256] width 1216 height 388
